Goal: Book appointment/travel/reservation

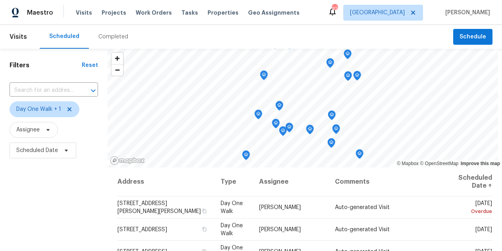
scroll to position [117, 0]
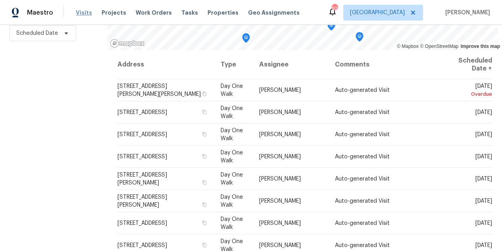
click at [85, 13] on span "Visits" at bounding box center [84, 13] width 16 height 8
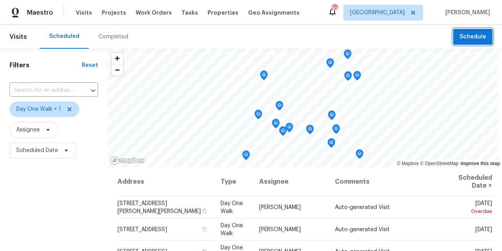
click at [475, 39] on span "Schedule" at bounding box center [472, 37] width 27 height 10
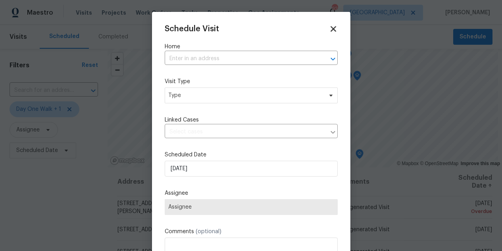
click at [334, 29] on icon at bounding box center [332, 28] width 9 height 9
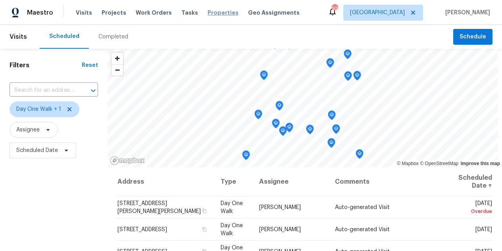
click at [220, 15] on span "Properties" at bounding box center [222, 13] width 31 height 8
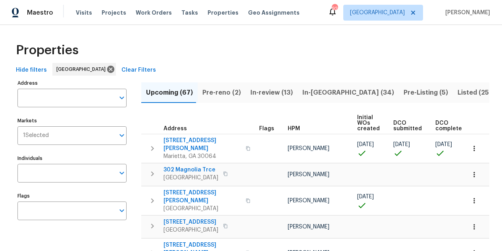
click at [403, 92] on span "Pre-Listing (5)" at bounding box center [425, 92] width 44 height 11
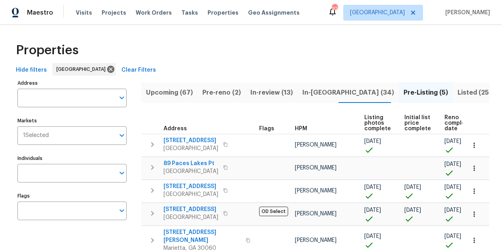
click at [457, 94] on span "Listed (254)" at bounding box center [476, 92] width 38 height 11
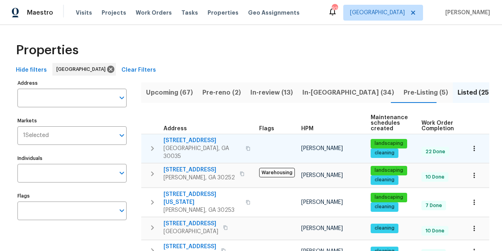
click at [245, 146] on icon "button" at bounding box center [247, 148] width 5 height 5
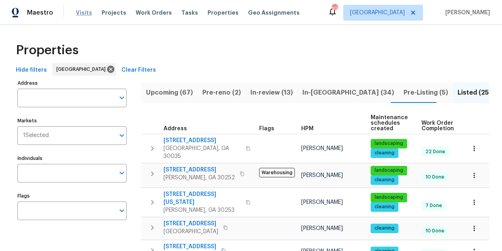
click at [81, 9] on span "Visits" at bounding box center [84, 13] width 16 height 8
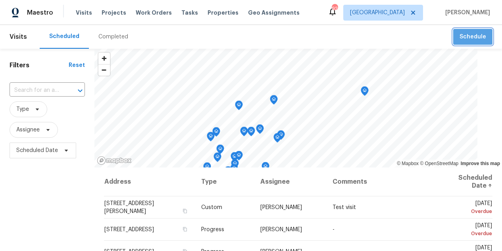
click at [477, 38] on span "Schedule" at bounding box center [472, 37] width 27 height 10
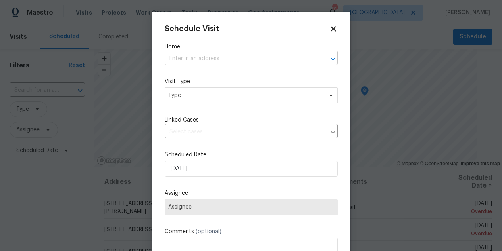
click at [233, 56] on input "text" at bounding box center [240, 59] width 151 height 12
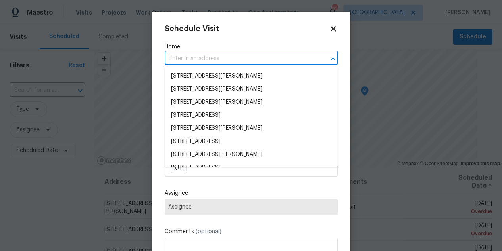
paste input "[STREET_ADDRESS]"
type input "[STREET_ADDRESS]"
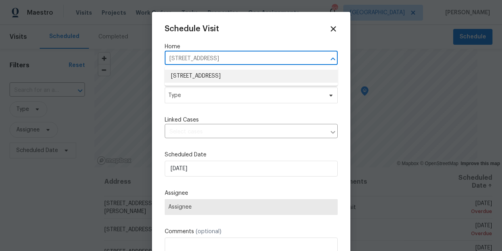
click at [226, 75] on li "[STREET_ADDRESS]" at bounding box center [251, 76] width 173 height 13
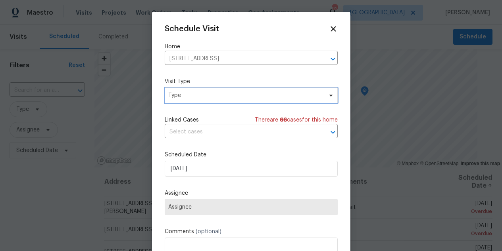
click at [218, 93] on span "Type" at bounding box center [245, 96] width 154 height 8
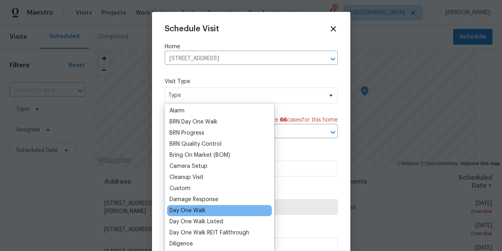
scroll to position [45, 0]
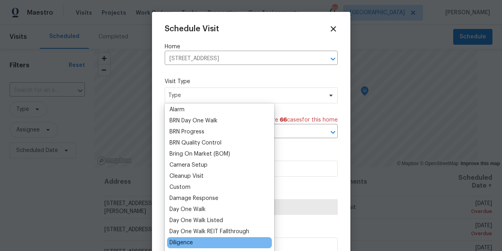
click at [181, 241] on div "Diligence" at bounding box center [180, 243] width 23 height 8
type input "[DATE] 11:16 am"
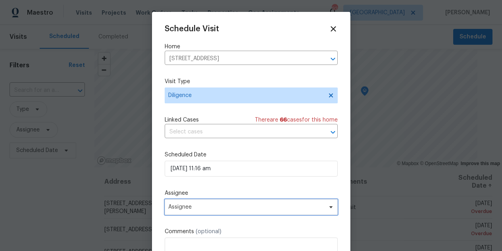
click at [207, 207] on span "Assignee" at bounding box center [245, 207] width 155 height 6
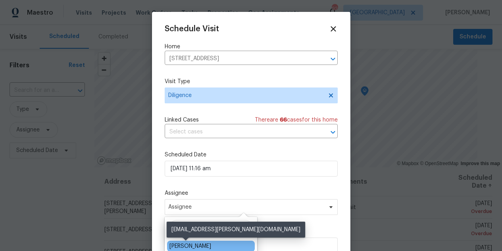
type input "bill st"
click at [176, 245] on div "[PERSON_NAME]" at bounding box center [190, 247] width 42 height 8
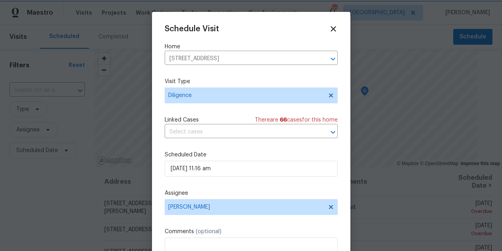
scroll to position [15, 0]
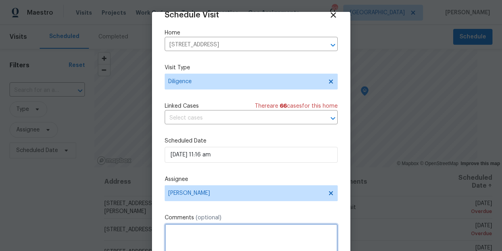
click at [220, 234] on textarea at bounding box center [251, 240] width 173 height 32
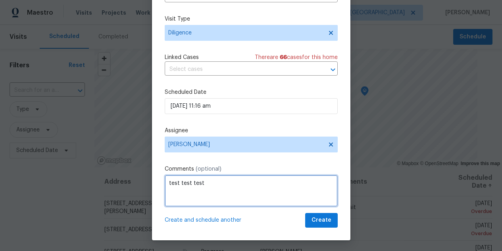
scroll to position [50, 0]
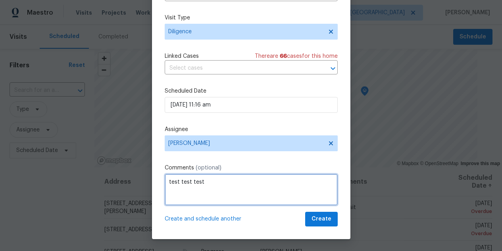
type textarea "test test test"
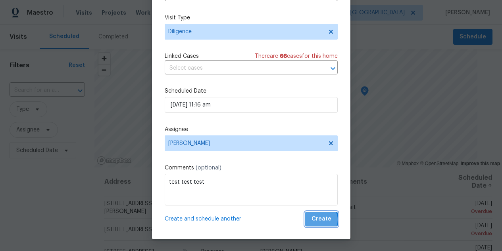
click at [321, 220] on span "Create" at bounding box center [321, 219] width 20 height 10
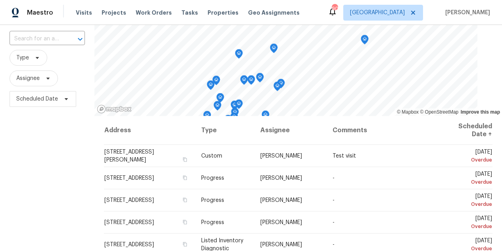
scroll to position [52, 0]
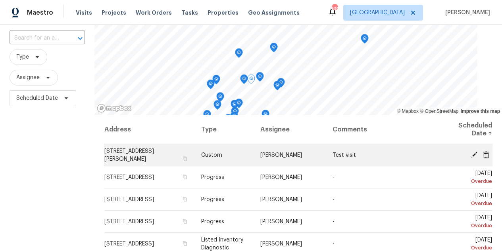
click at [485, 154] on icon at bounding box center [485, 154] width 6 height 7
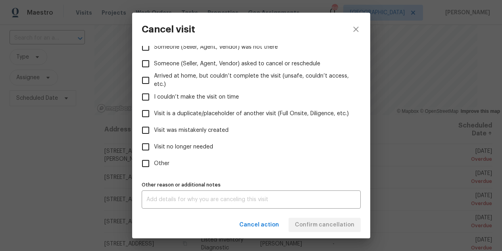
scroll to position [96, 0]
click at [147, 147] on input "Visit no longer needed" at bounding box center [145, 146] width 17 height 17
checkbox input "true"
click at [176, 200] on textarea at bounding box center [250, 200] width 209 height 6
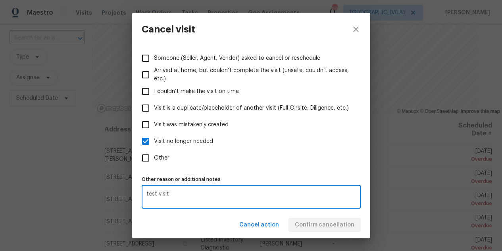
scroll to position [101, 0]
type textarea "test visit"
click at [313, 222] on div "Cancel action Confirm cancellation" at bounding box center [251, 225] width 238 height 27
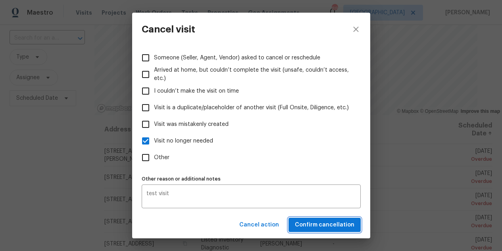
click at [322, 225] on span "Confirm cancellation" at bounding box center [324, 225] width 59 height 10
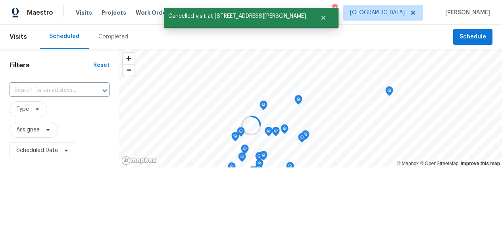
scroll to position [0, 0]
